Goal: Find specific page/section: Find specific page/section

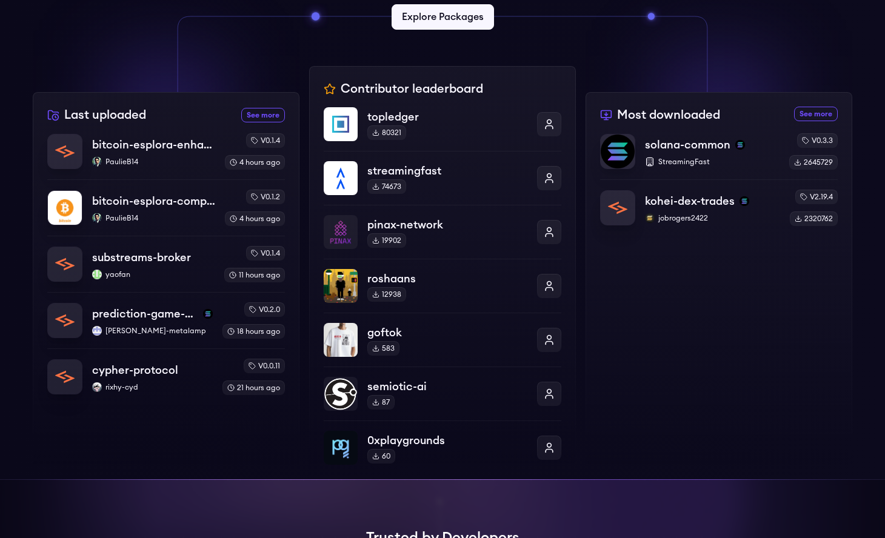
scroll to position [447, 0]
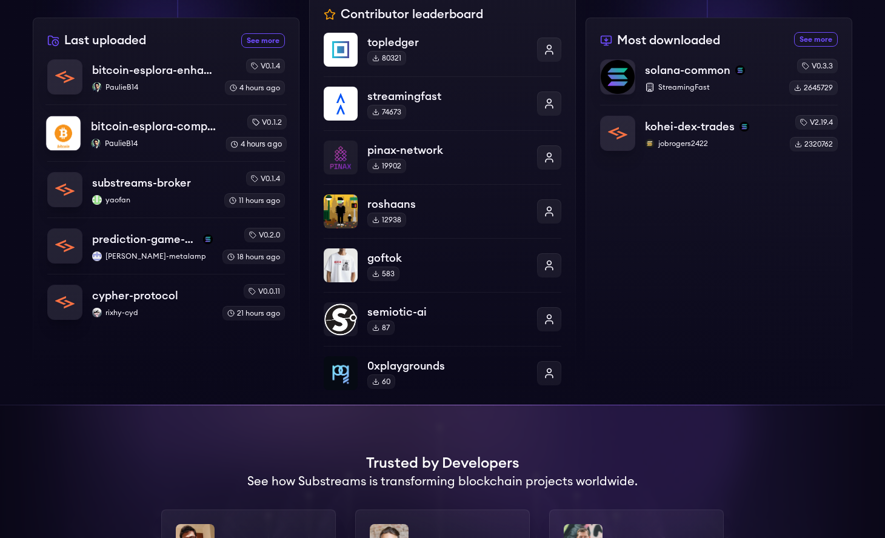
click at [163, 139] on p "PaulieB14" at bounding box center [153, 144] width 125 height 10
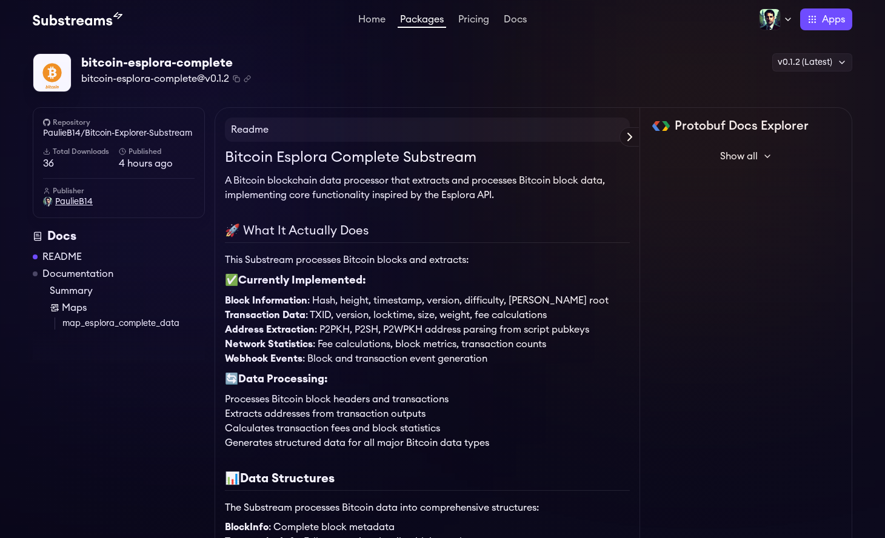
click at [73, 201] on span "PaulieB14" at bounding box center [74, 202] width 38 height 12
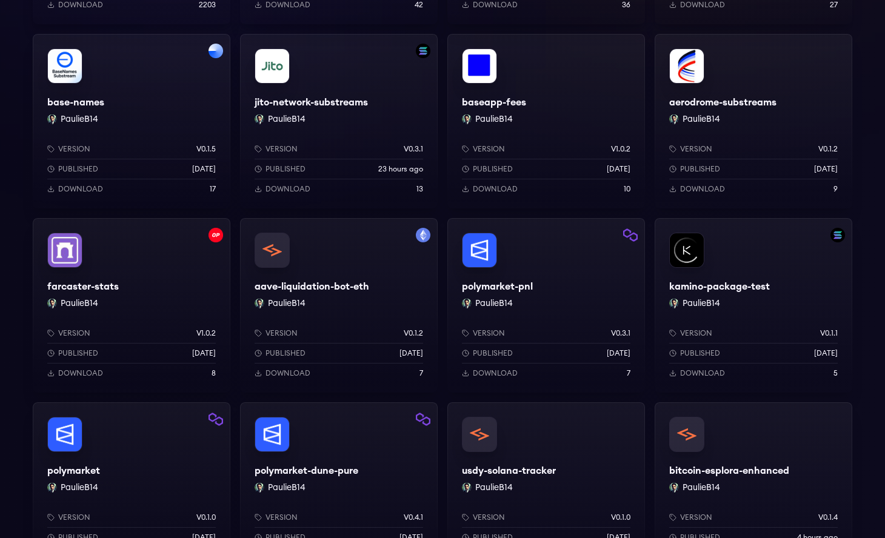
scroll to position [374, 0]
